Goal: Task Accomplishment & Management: Complete application form

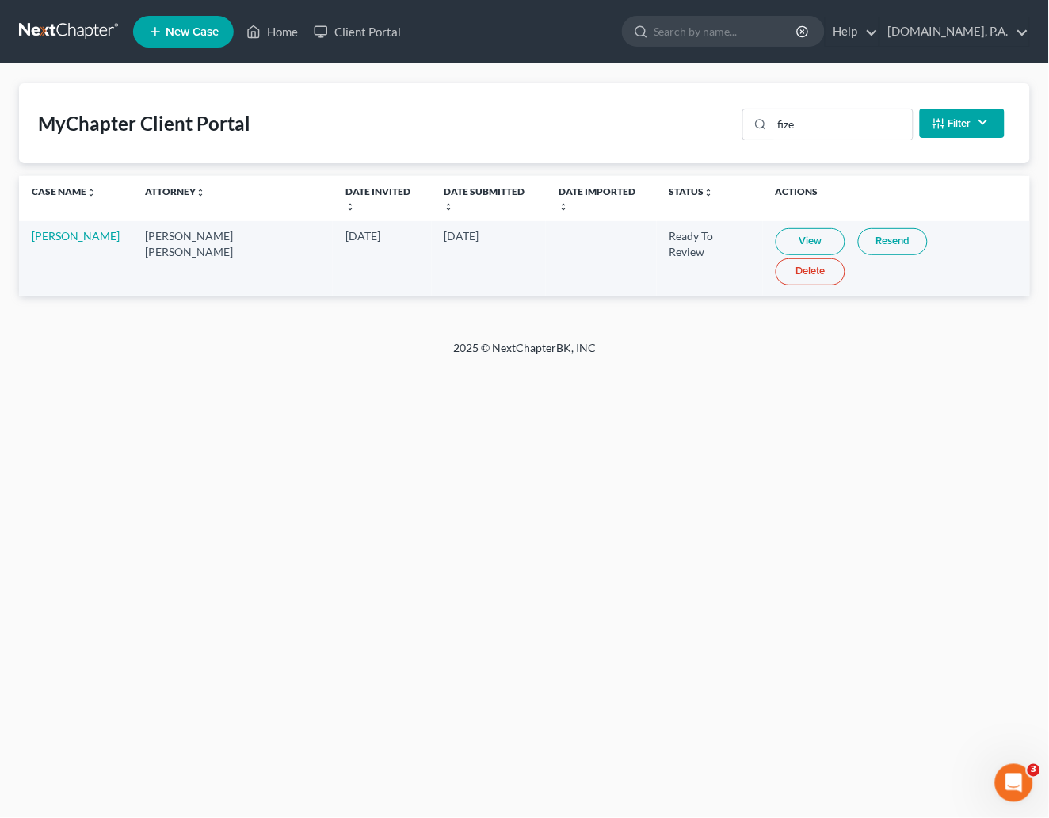
click at [84, 30] on link at bounding box center [69, 31] width 101 height 29
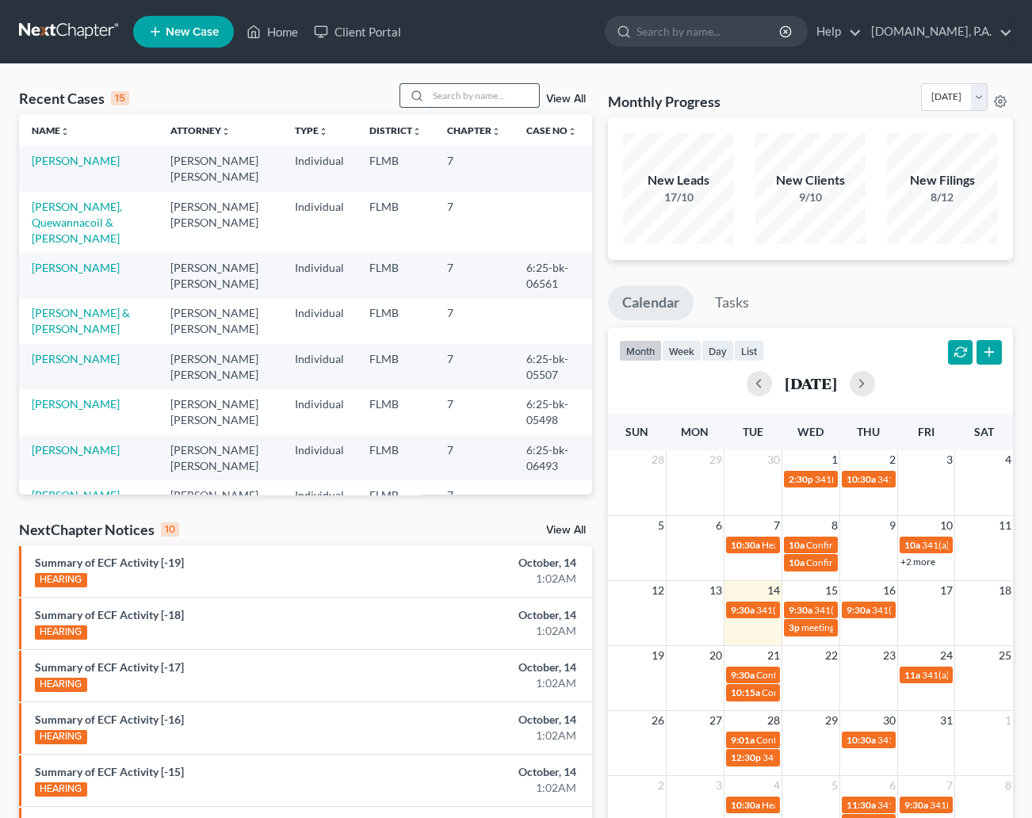
click at [468, 92] on input "search" at bounding box center [483, 95] width 111 height 23
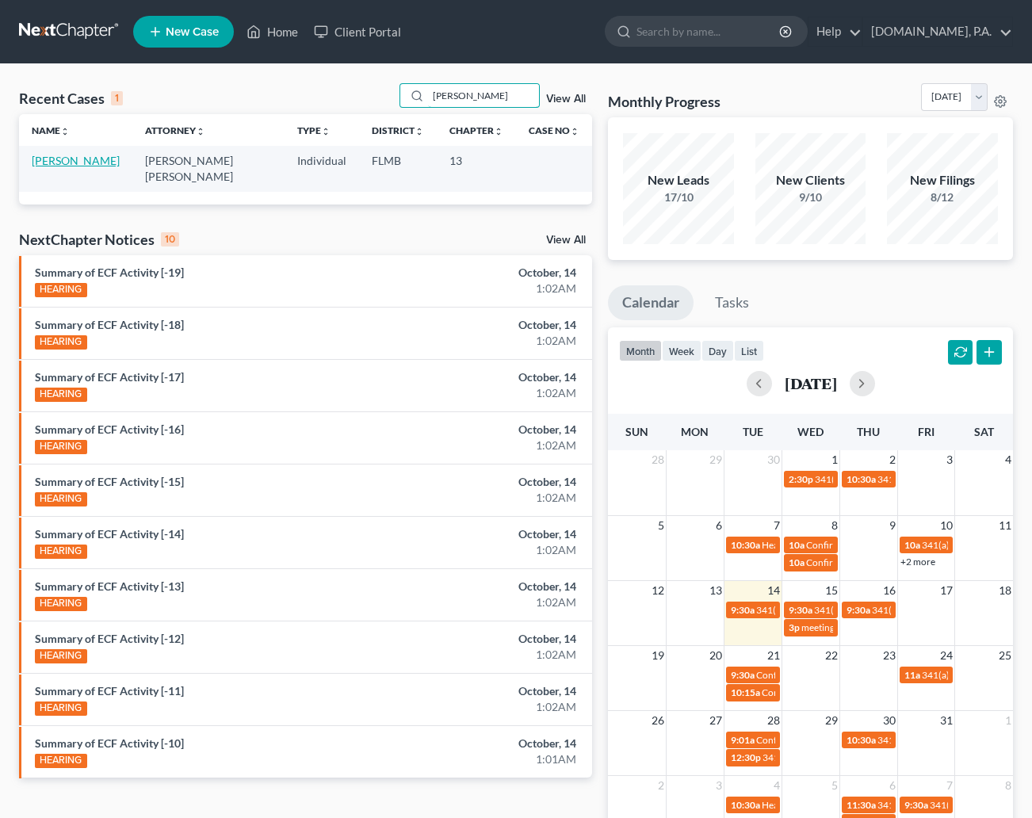
type input "[PERSON_NAME]"
click at [67, 159] on link "[PERSON_NAME]" at bounding box center [76, 160] width 88 height 13
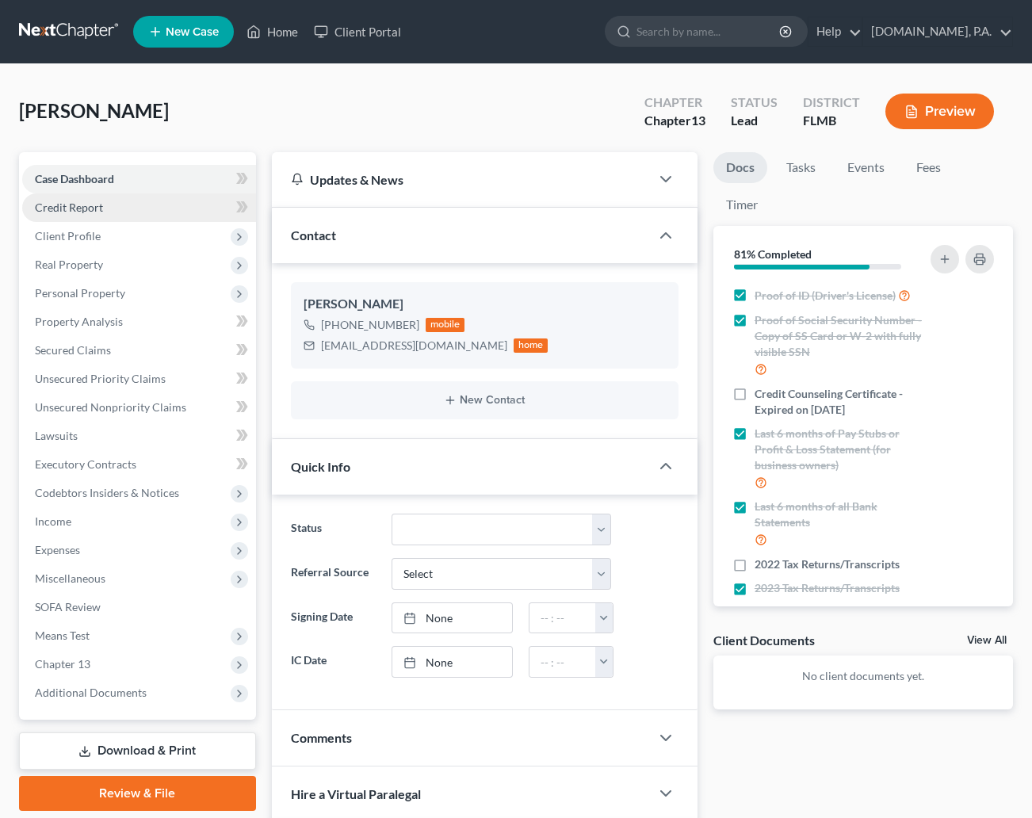
click at [51, 207] on span "Credit Report" at bounding box center [69, 206] width 68 height 13
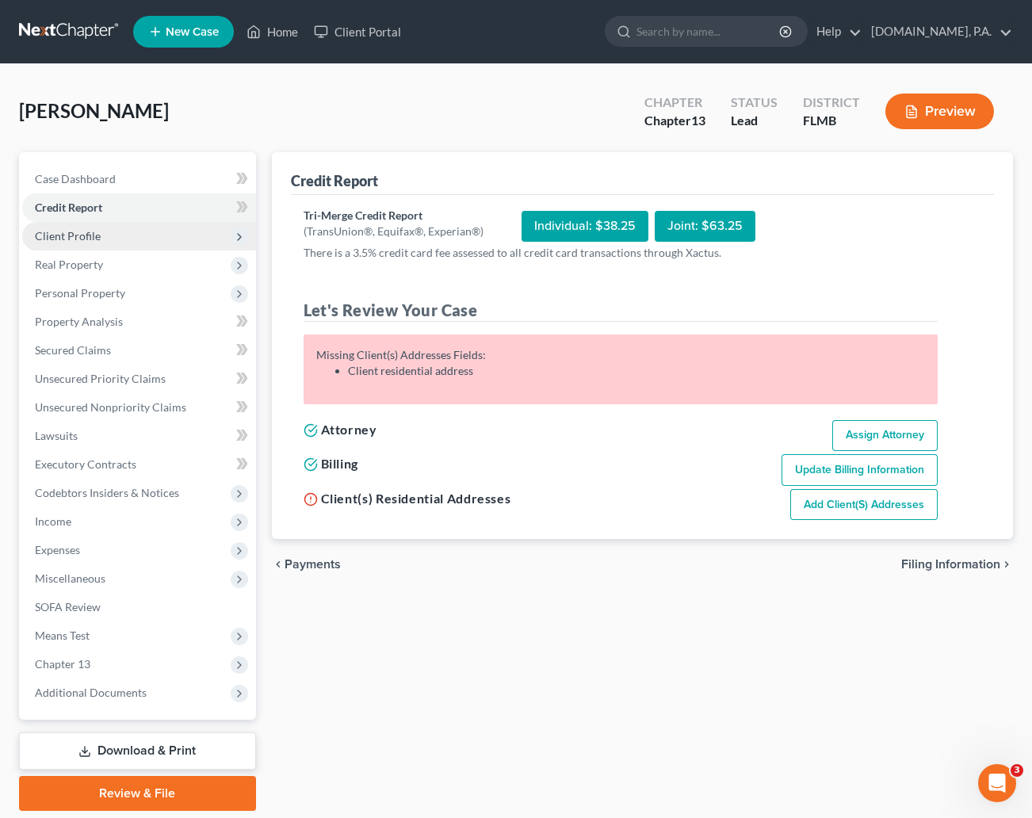
click at [68, 239] on span "Client Profile" at bounding box center [68, 235] width 66 height 13
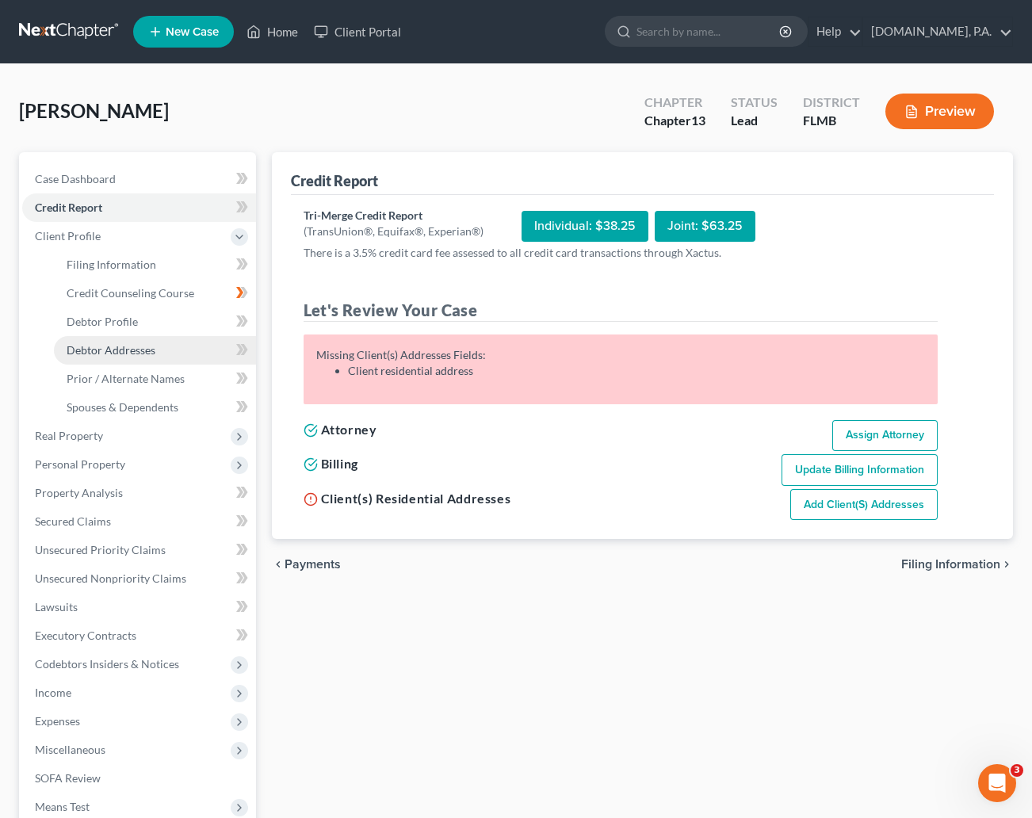
click at [124, 344] on span "Debtor Addresses" at bounding box center [111, 349] width 89 height 13
select select "0"
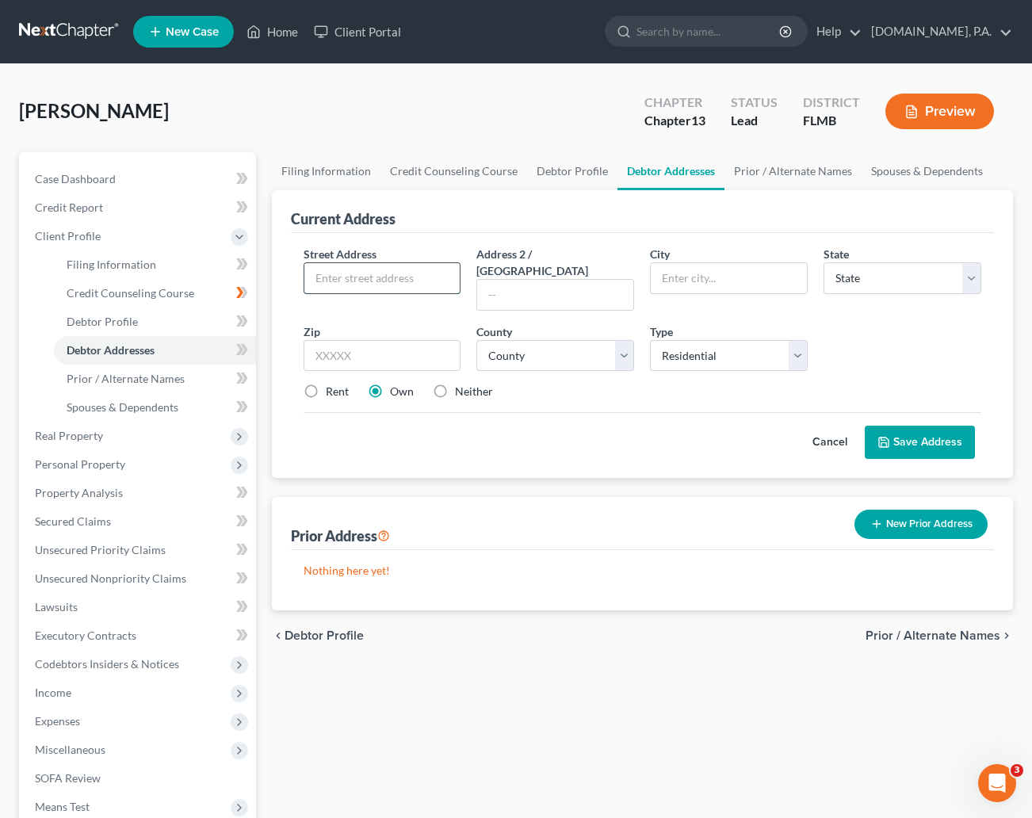
click at [368, 277] on input "text" at bounding box center [382, 278] width 156 height 30
type input "[STREET_ADDRESS]"
click at [350, 340] on input "text" at bounding box center [383, 356] width 158 height 32
type input "32751"
type input "[GEOGRAPHIC_DATA]"
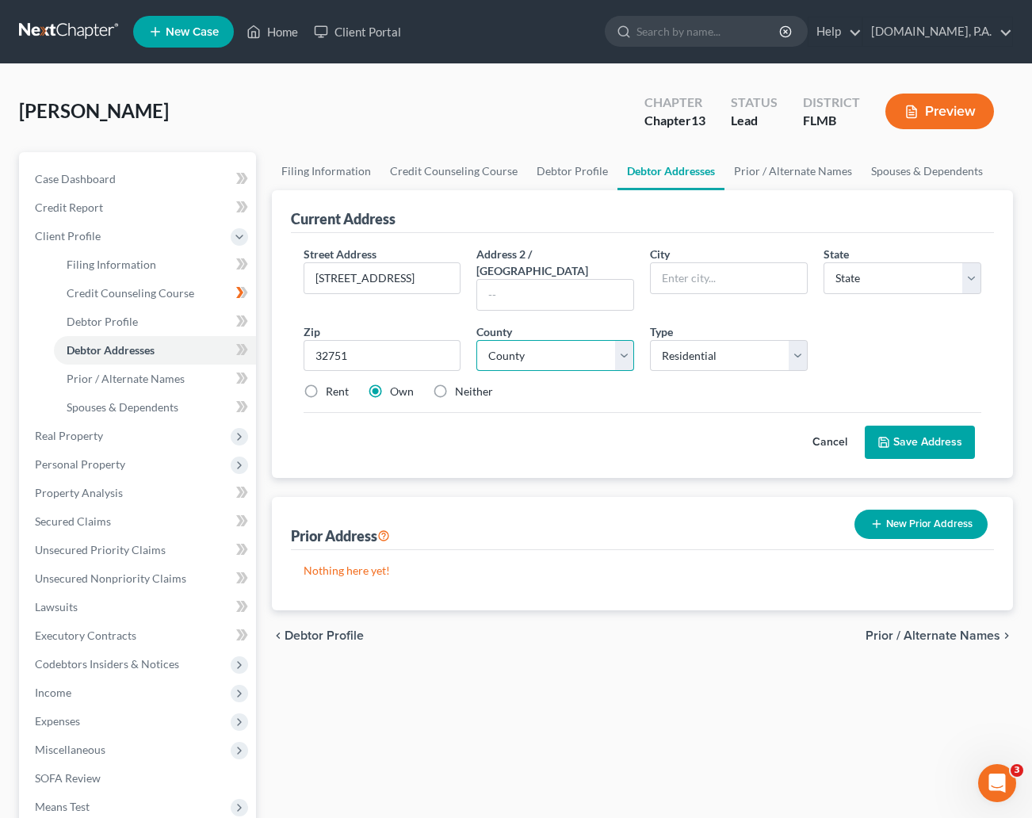
select select "9"
click at [326, 384] on label "Rent" at bounding box center [337, 392] width 23 height 16
click at [332, 384] on input "Rent" at bounding box center [337, 389] width 10 height 10
radio input "true"
click at [626, 340] on select "County [GEOGRAPHIC_DATA] [GEOGRAPHIC_DATA] [GEOGRAPHIC_DATA] [GEOGRAPHIC_DATA] …" at bounding box center [555, 356] width 158 height 32
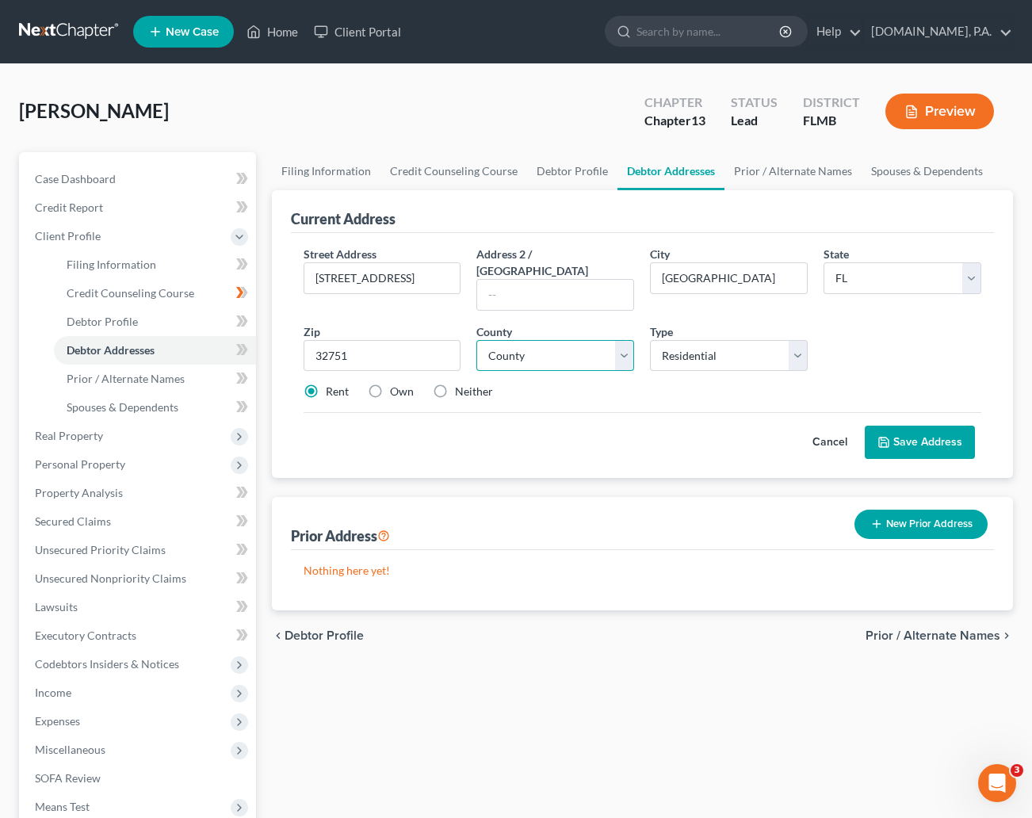
select select "47"
click at [476, 340] on select "County [GEOGRAPHIC_DATA] [GEOGRAPHIC_DATA] [GEOGRAPHIC_DATA] [GEOGRAPHIC_DATA] …" at bounding box center [555, 356] width 158 height 32
click at [906, 426] on button "Save Address" at bounding box center [920, 442] width 110 height 33
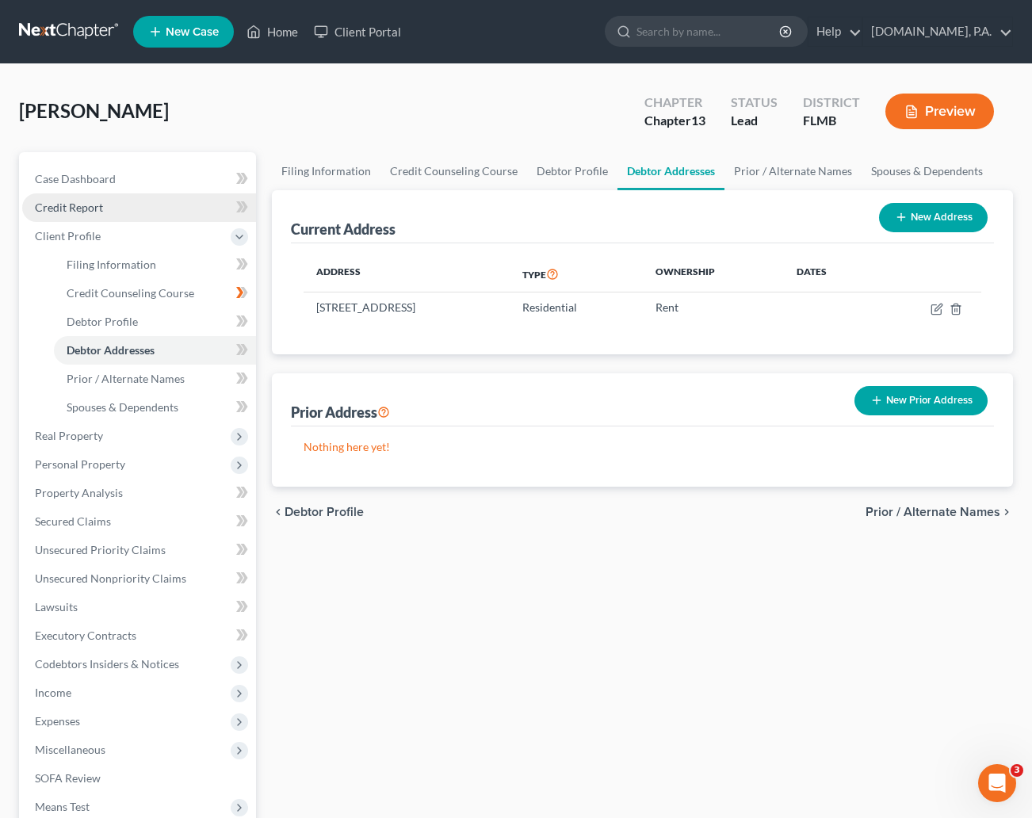
click at [78, 208] on span "Credit Report" at bounding box center [69, 206] width 68 height 13
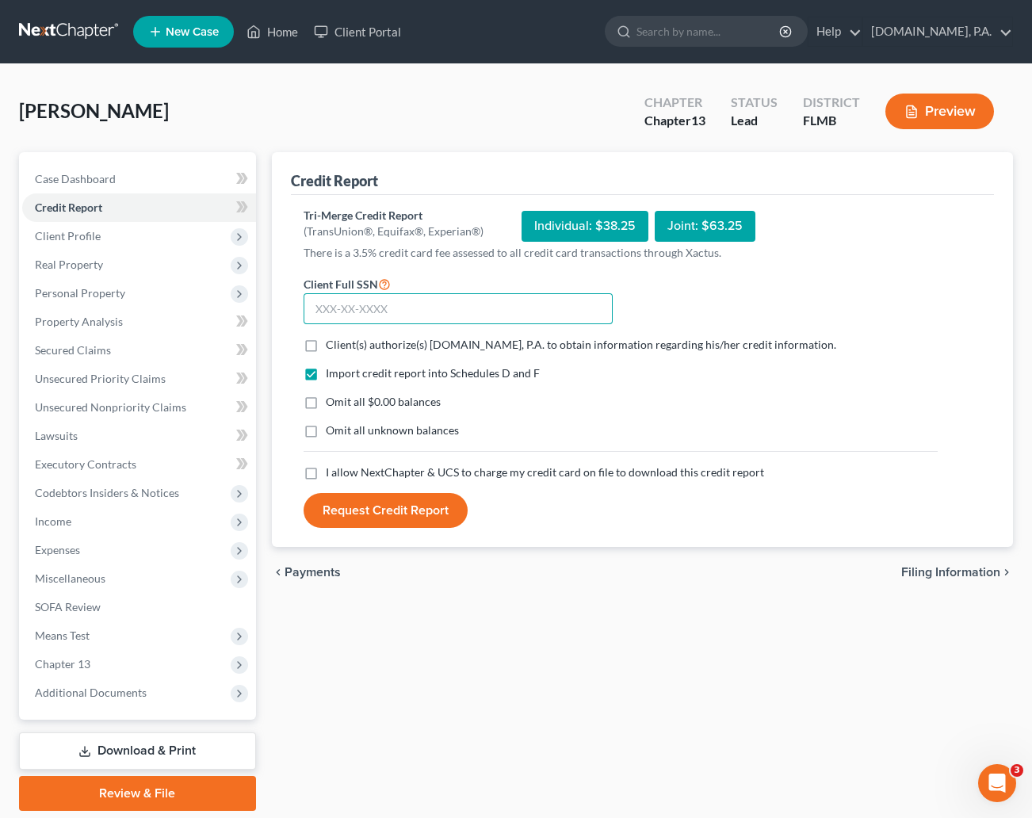
click at [373, 300] on input "text" at bounding box center [458, 309] width 309 height 32
type input "591-56-4427"
click at [326, 342] on label "Client(s) authorize(s) [DOMAIN_NAME], P.A. to obtain information regarding his/…" at bounding box center [581, 345] width 510 height 16
click at [332, 342] on input "Client(s) authorize(s) [DOMAIN_NAME], P.A. to obtain information regarding his/…" at bounding box center [337, 342] width 10 height 10
checkbox input "true"
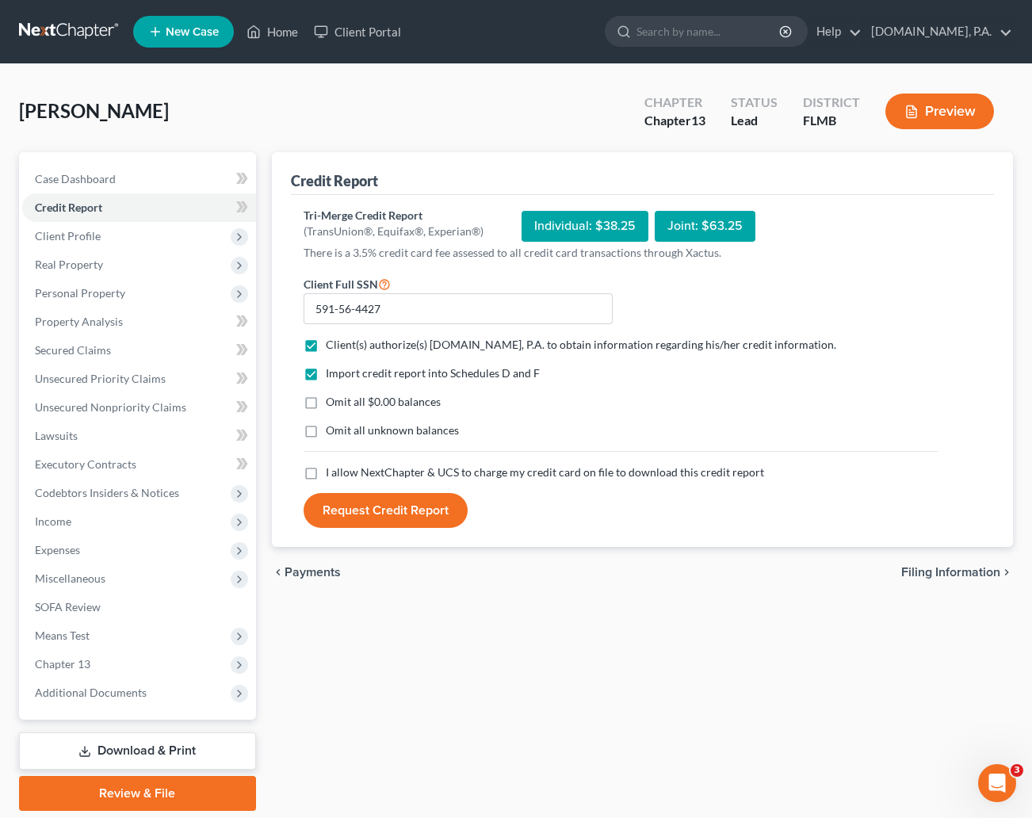
click at [326, 474] on label "I allow NextChapter & UCS to charge my credit card on file to download this cre…" at bounding box center [545, 472] width 438 height 16
click at [332, 474] on input "I allow NextChapter & UCS to charge my credit card on file to download this cre…" at bounding box center [337, 469] width 10 height 10
checkbox input "true"
click at [396, 507] on button "Request Credit Report" at bounding box center [386, 510] width 164 height 35
